Goal: Task Accomplishment & Management: Use online tool/utility

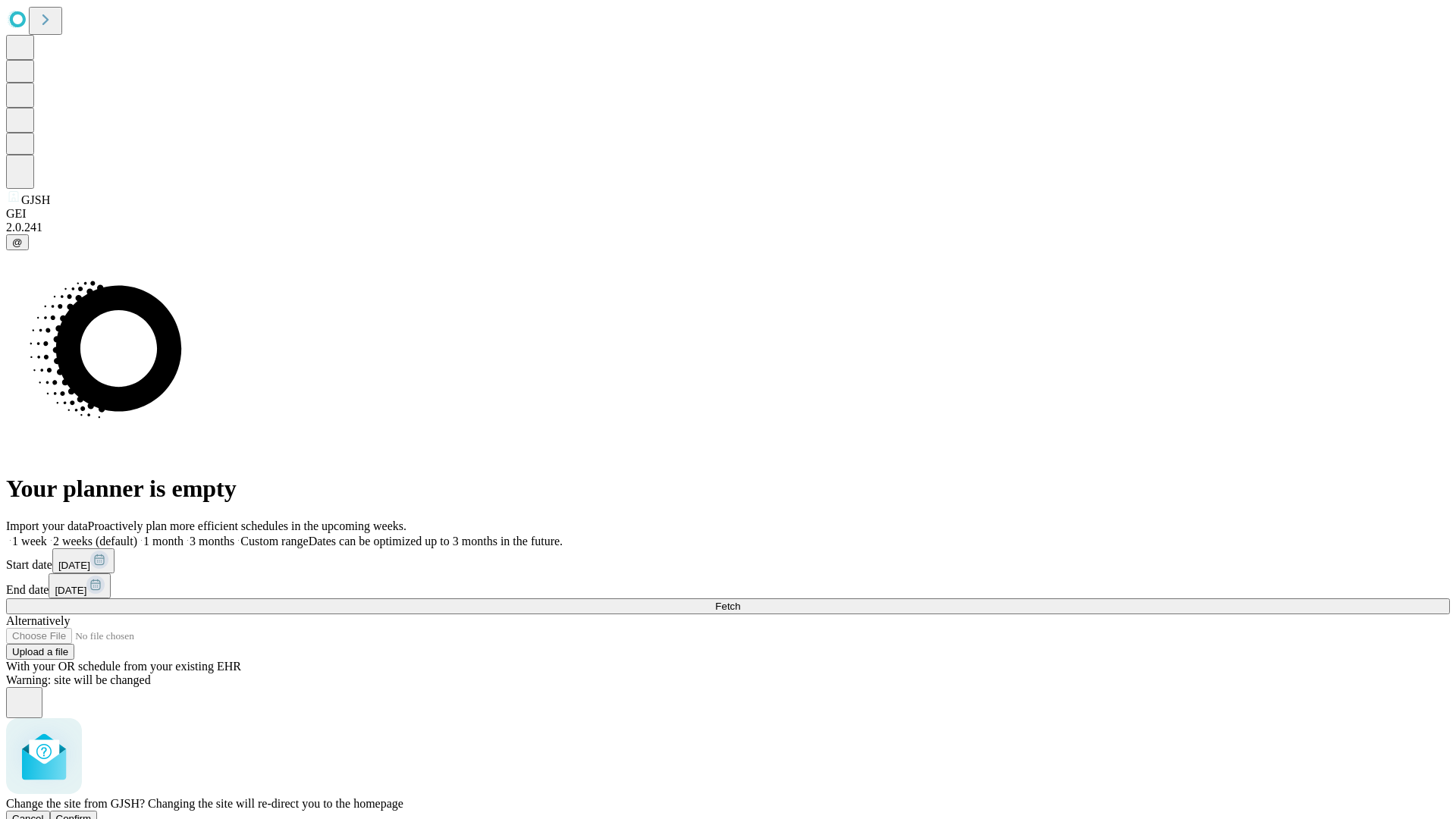
click at [92, 813] on span "Confirm" at bounding box center [73, 819] width 36 height 12
click at [183, 534] on label "1 month" at bounding box center [160, 540] width 46 height 13
click at [741, 601] on span "Fetch" at bounding box center [728, 607] width 25 height 12
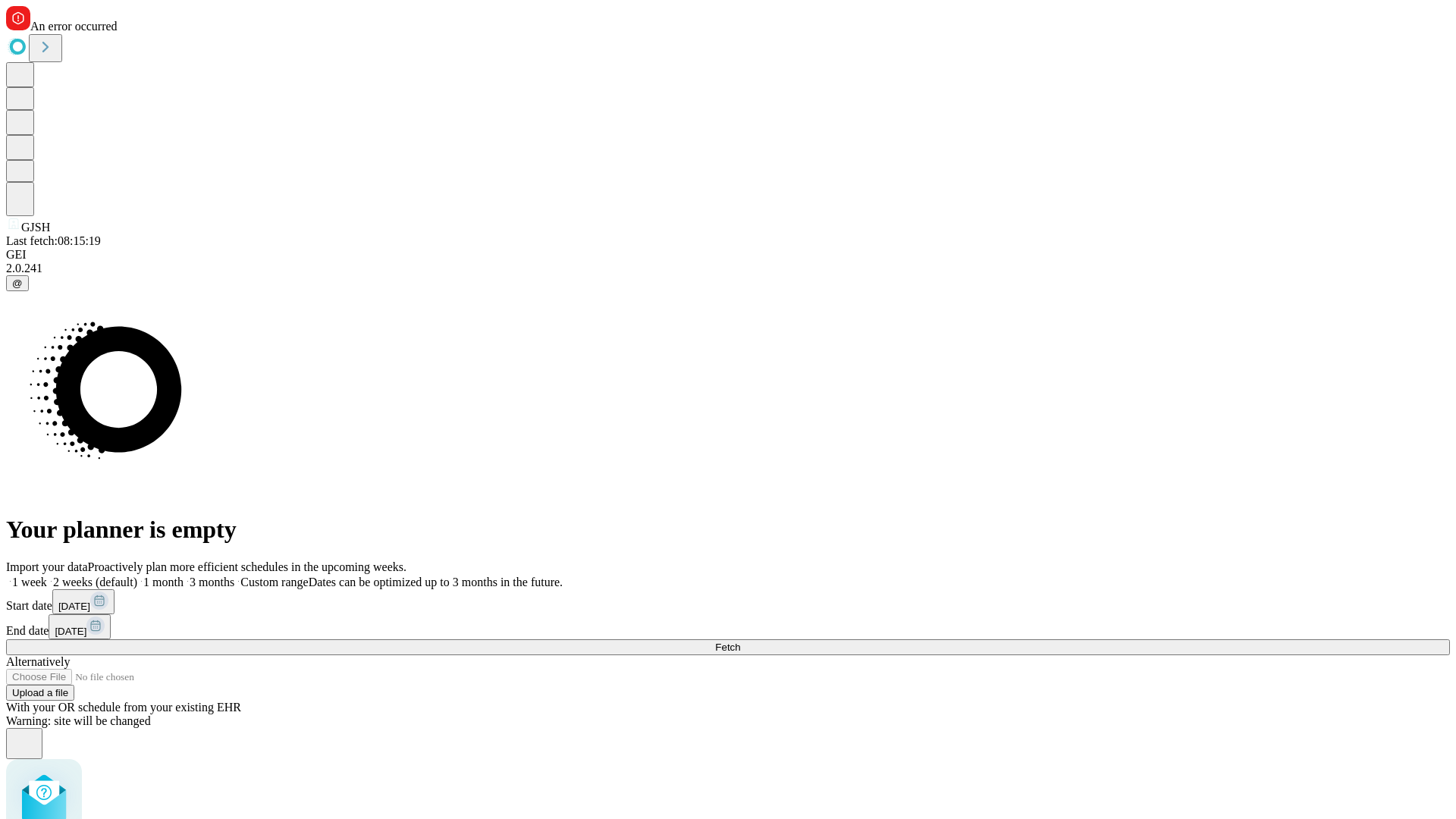
click at [183, 576] on label "1 month" at bounding box center [160, 582] width 46 height 13
click at [741, 642] on span "Fetch" at bounding box center [728, 647] width 25 height 12
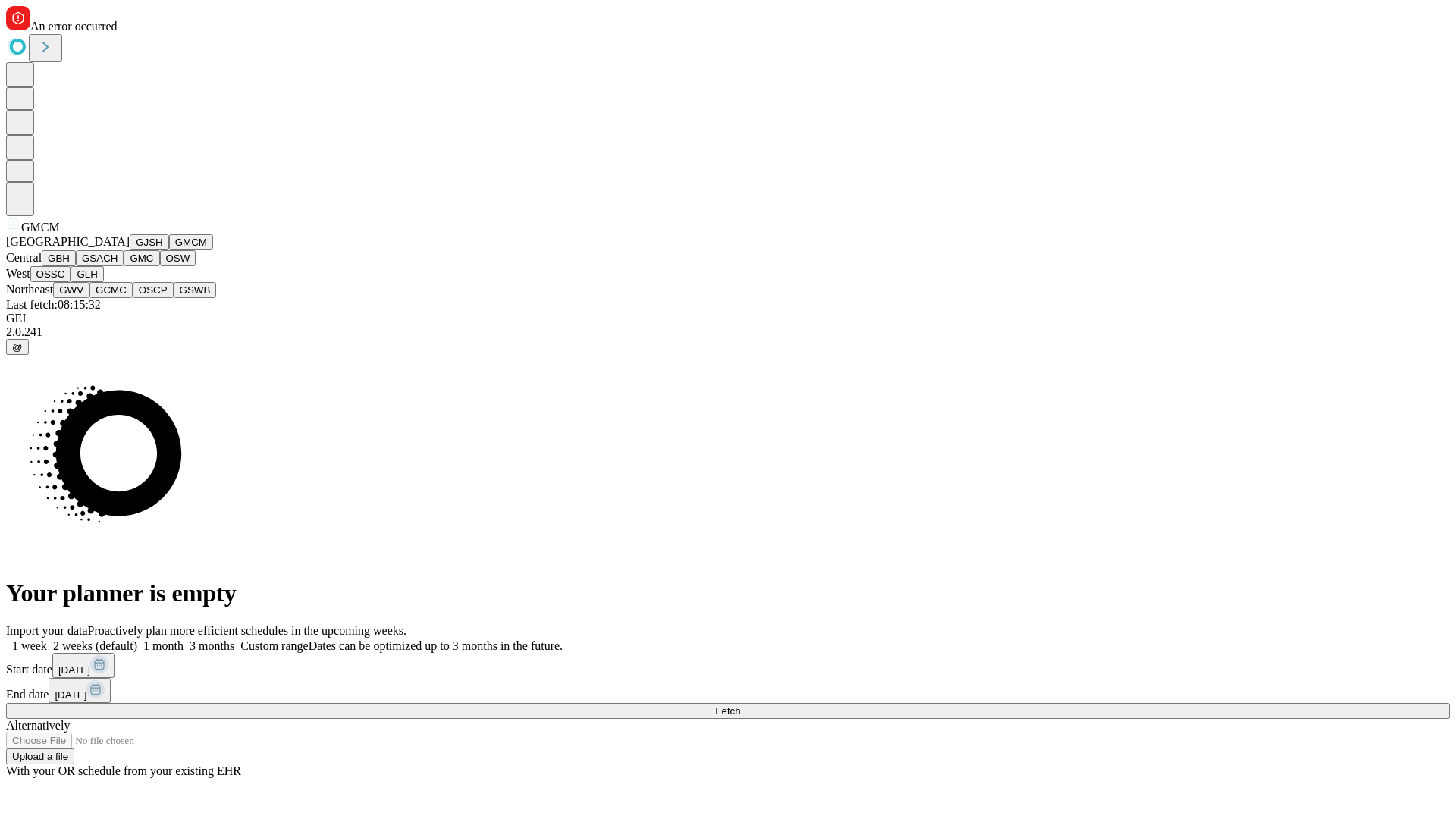
click at [76, 266] on button "GBH" at bounding box center [58, 259] width 34 height 16
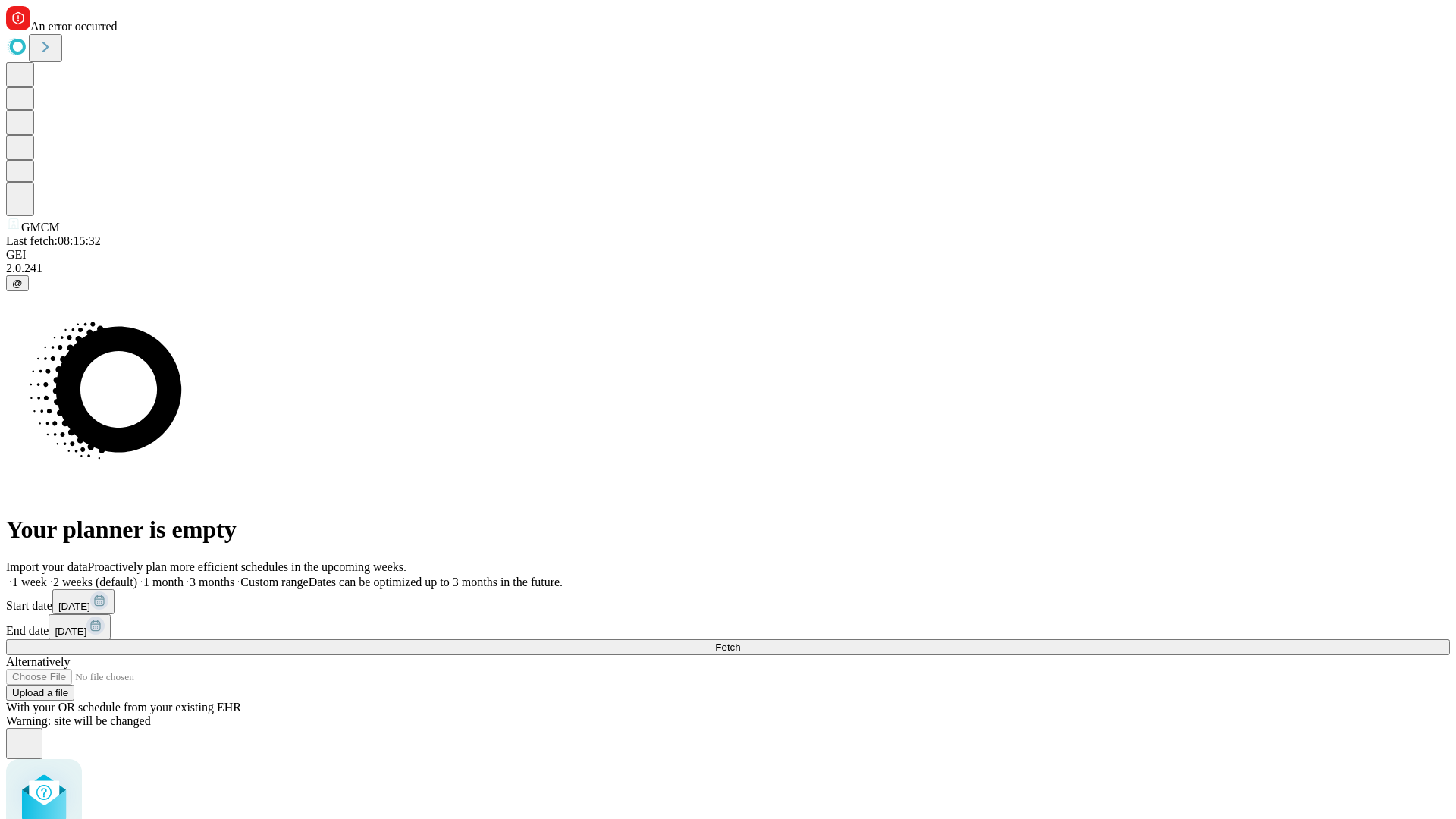
click at [183, 576] on label "1 month" at bounding box center [160, 582] width 46 height 13
click at [741, 642] on span "Fetch" at bounding box center [728, 647] width 25 height 12
click at [183, 576] on label "1 month" at bounding box center [160, 582] width 46 height 13
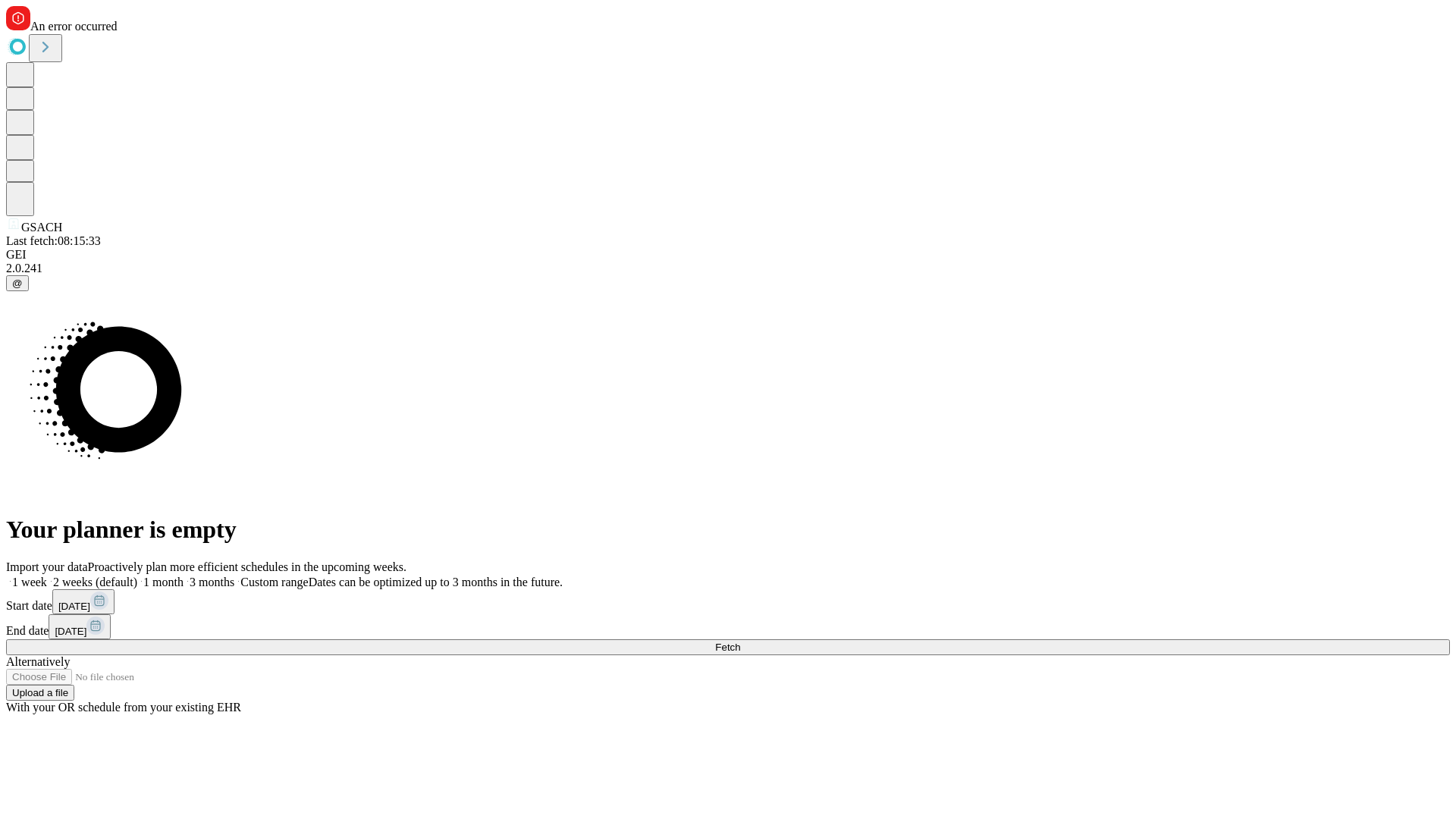
click at [741, 642] on span "Fetch" at bounding box center [728, 647] width 25 height 12
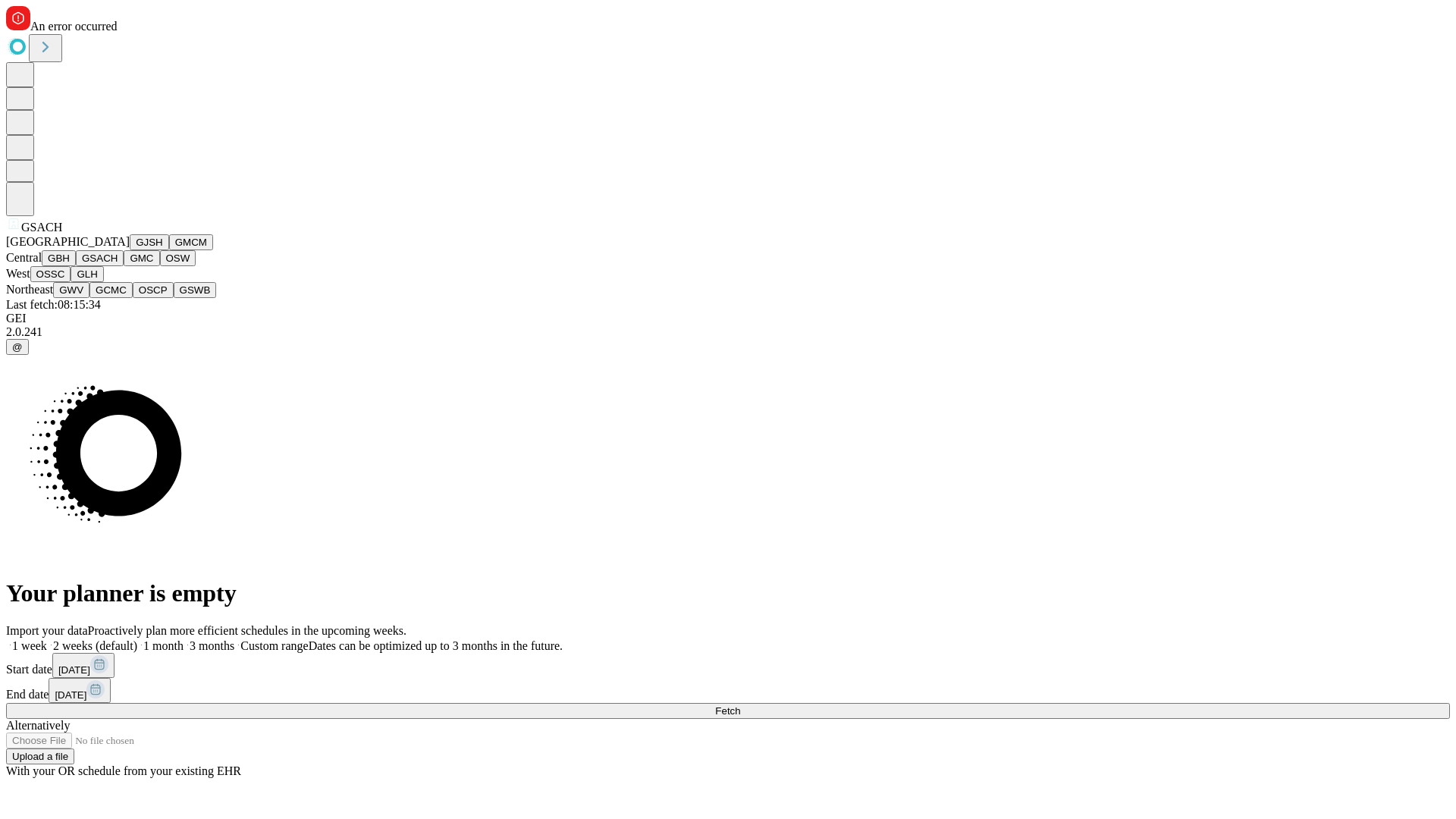
click at [123, 266] on button "GMC" at bounding box center [141, 259] width 36 height 16
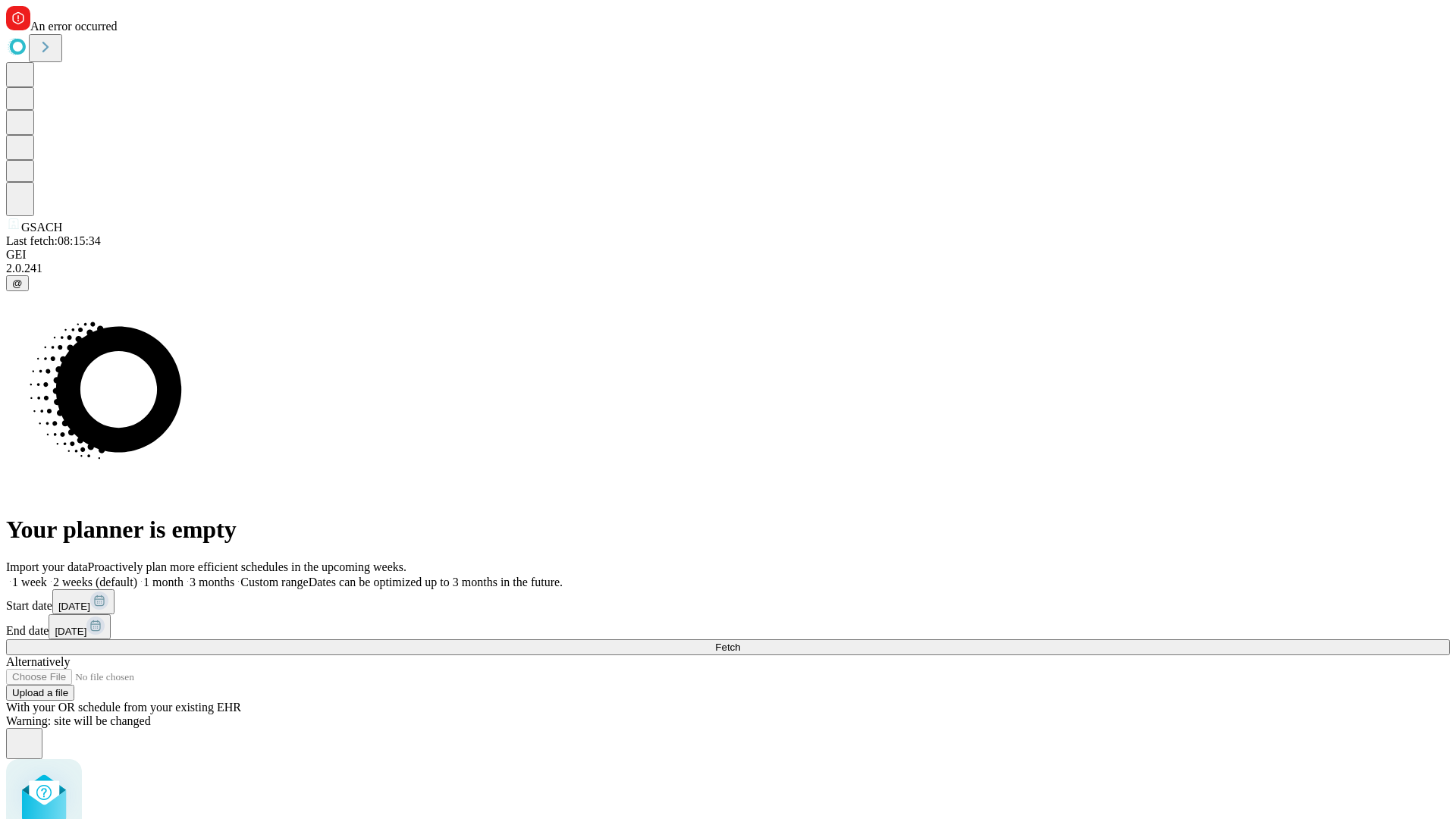
click at [183, 576] on label "1 month" at bounding box center [160, 582] width 46 height 13
click at [741, 642] on span "Fetch" at bounding box center [728, 647] width 25 height 12
click at [183, 576] on label "1 month" at bounding box center [160, 582] width 46 height 13
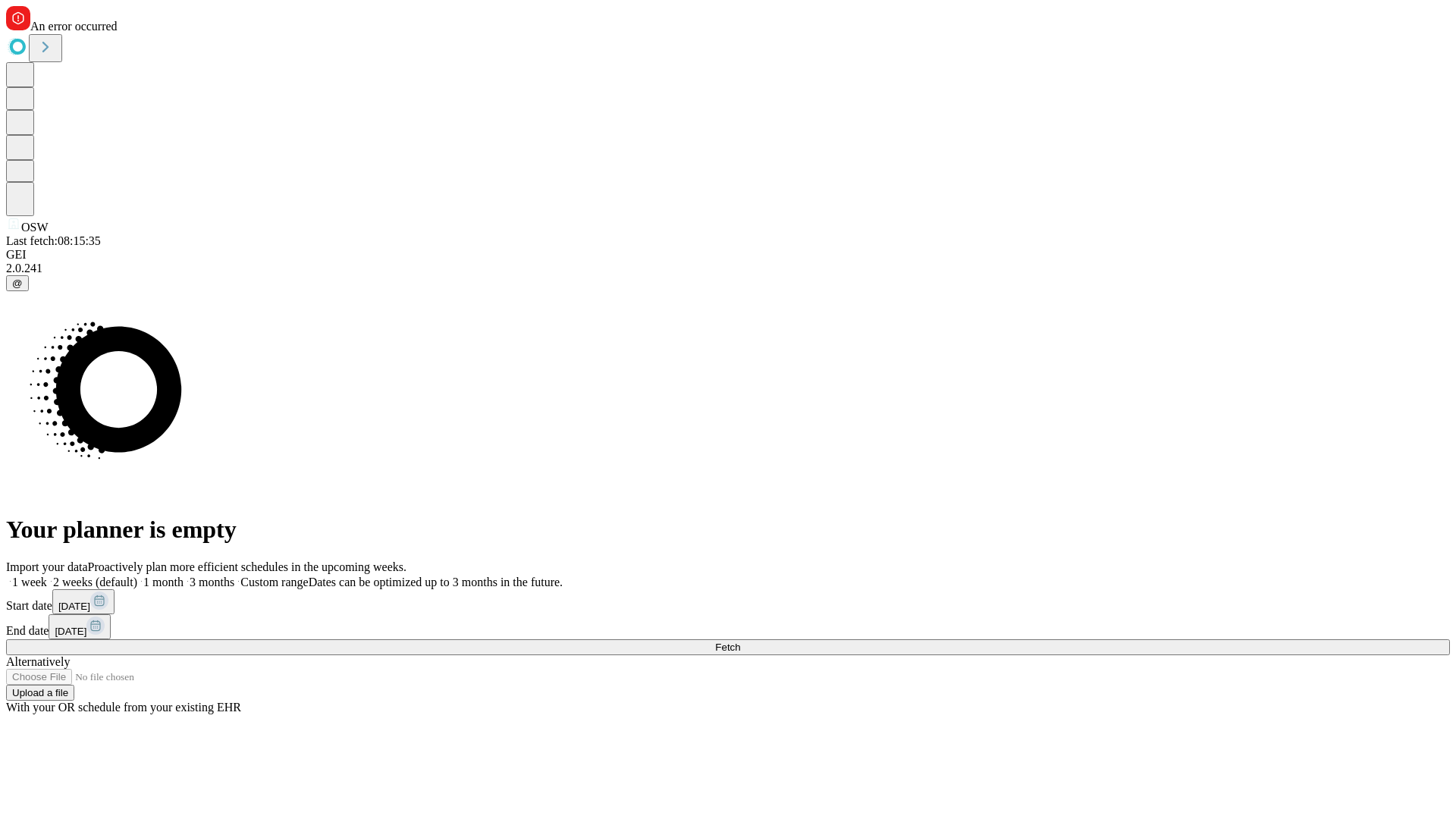
click at [741, 642] on span "Fetch" at bounding box center [728, 647] width 25 height 12
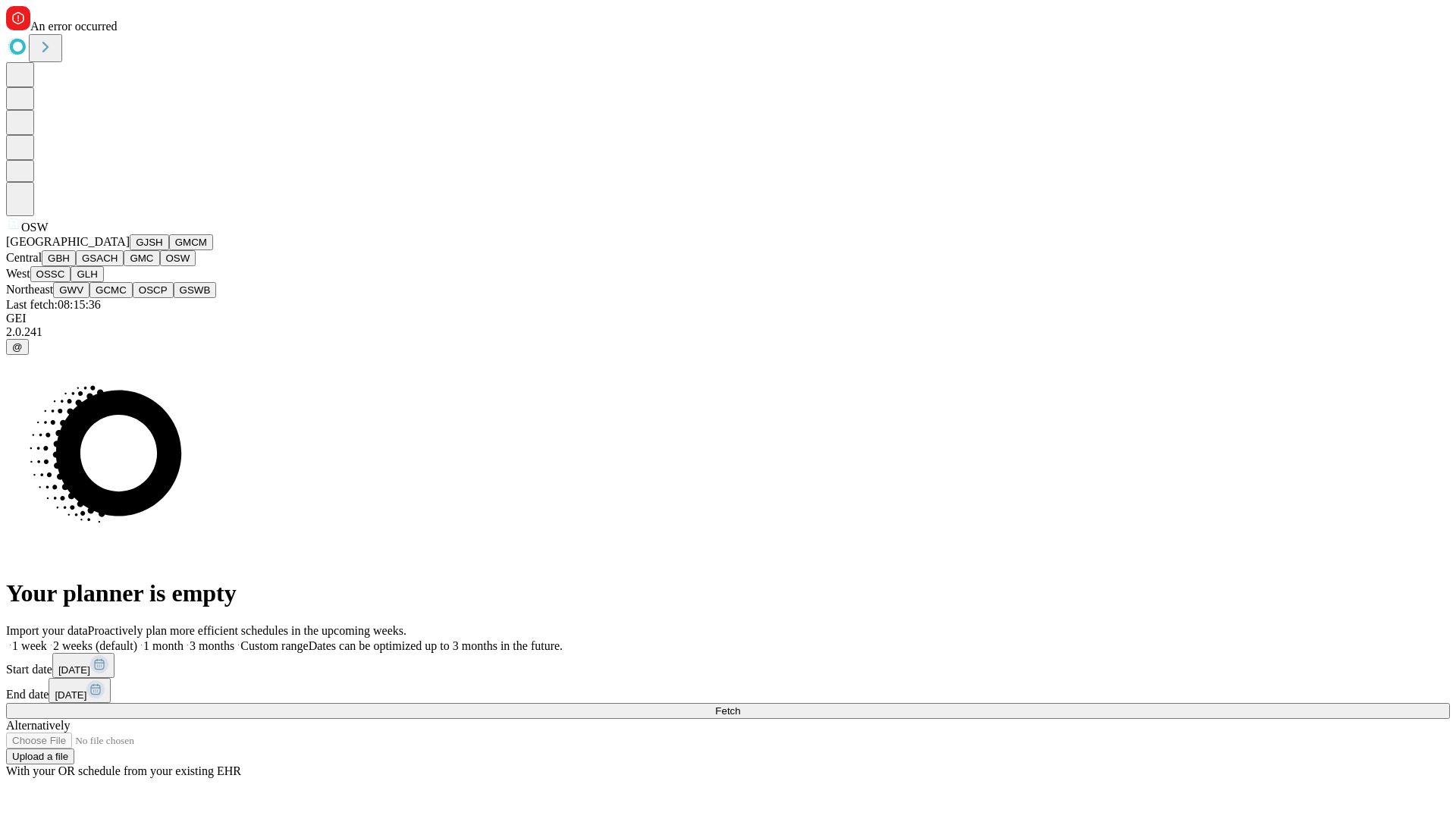
click at [71, 283] on button "OSSC" at bounding box center [50, 274] width 40 height 16
